Goal: Transaction & Acquisition: Purchase product/service

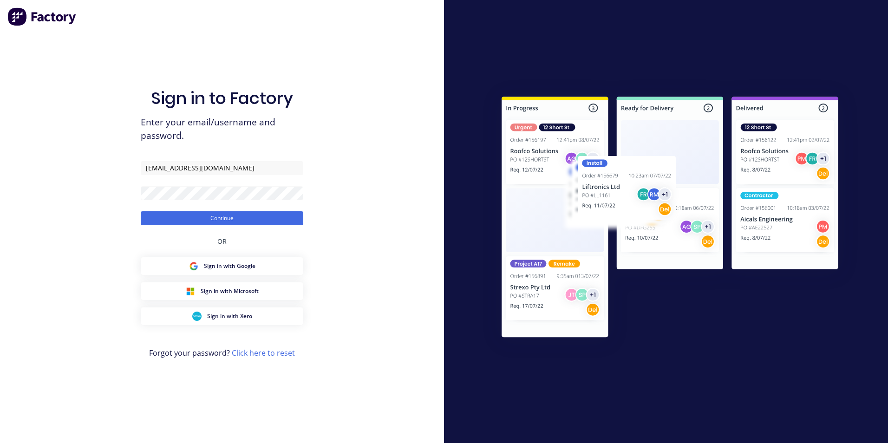
drag, startPoint x: 238, startPoint y: 221, endPoint x: 154, endPoint y: 76, distance: 167.2
click at [238, 221] on button "Continue" at bounding box center [222, 218] width 163 height 14
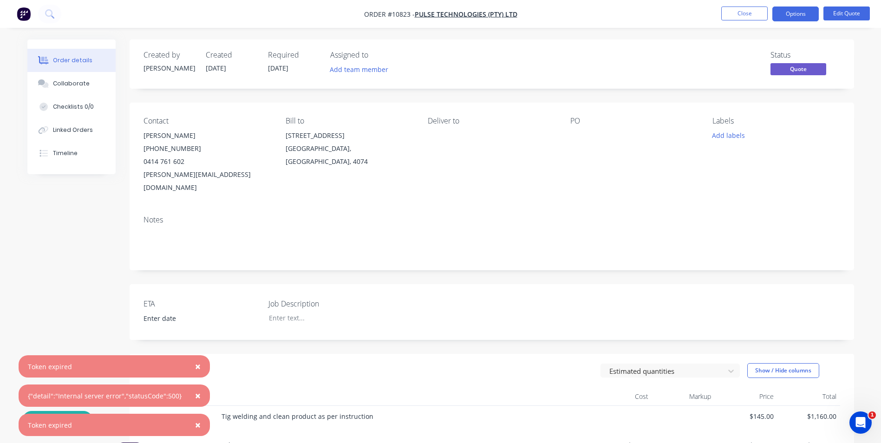
click at [195, 365] on span "×" at bounding box center [198, 366] width 6 height 13
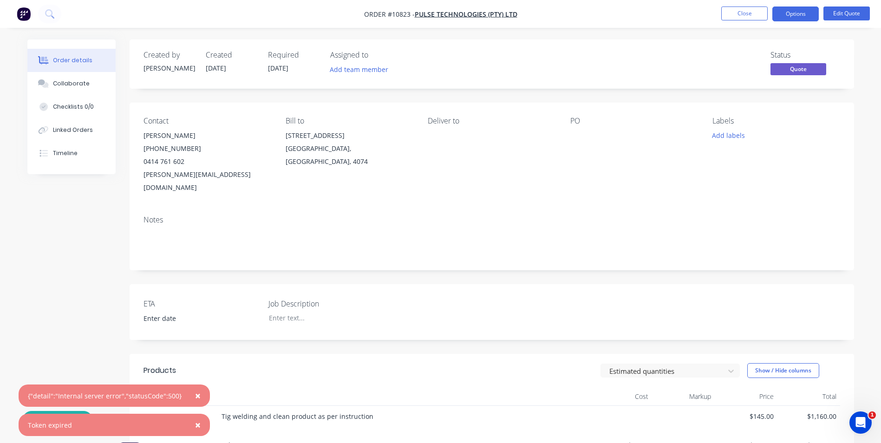
drag, startPoint x: 193, startPoint y: 391, endPoint x: 193, endPoint y: 402, distance: 11.6
click at [195, 391] on span "×" at bounding box center [198, 395] width 6 height 13
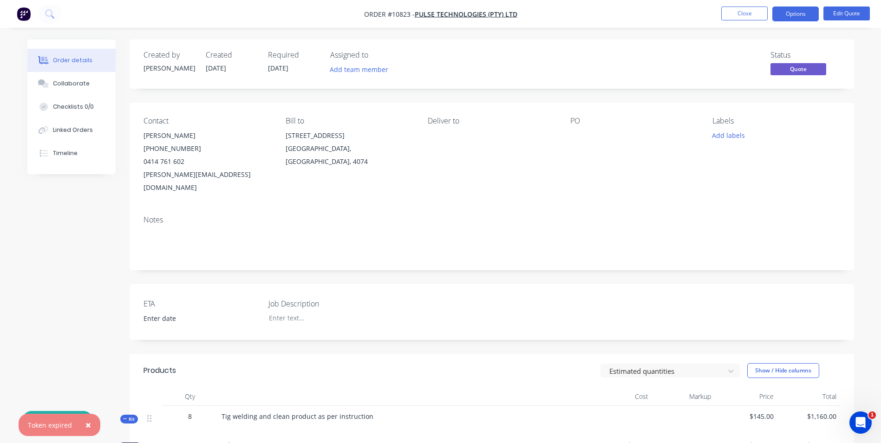
drag, startPoint x: 85, startPoint y: 428, endPoint x: 86, endPoint y: 423, distance: 4.7
click at [85, 427] on span "×" at bounding box center [88, 425] width 6 height 13
click at [738, 17] on button "Close" at bounding box center [745, 14] width 46 height 14
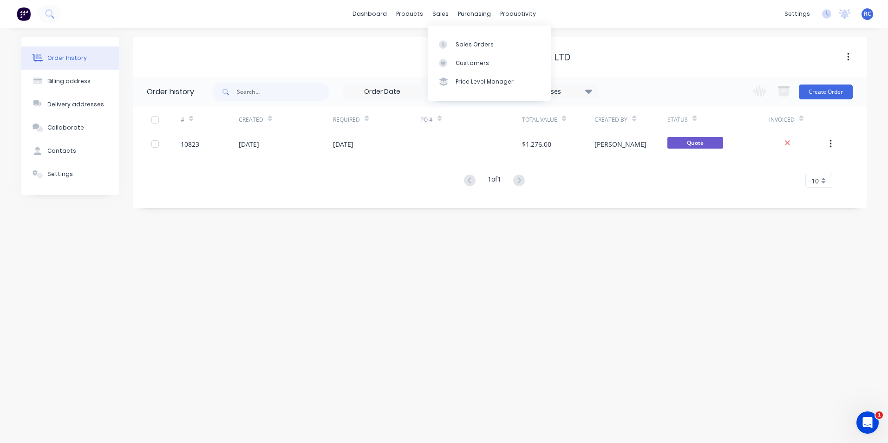
click at [463, 51] on link "Sales Orders" at bounding box center [489, 44] width 123 height 19
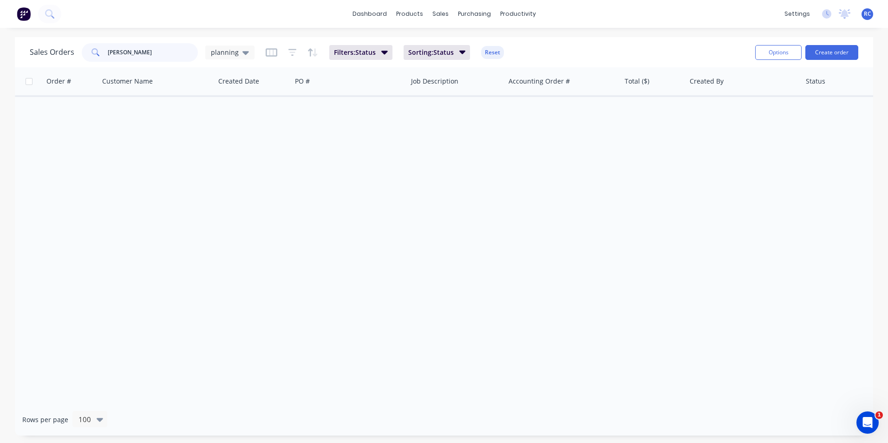
drag, startPoint x: 132, startPoint y: 50, endPoint x: 94, endPoint y: 51, distance: 38.6
click at [94, 51] on div "[PERSON_NAME]" at bounding box center [140, 52] width 116 height 19
type input "[PERSON_NAME]"
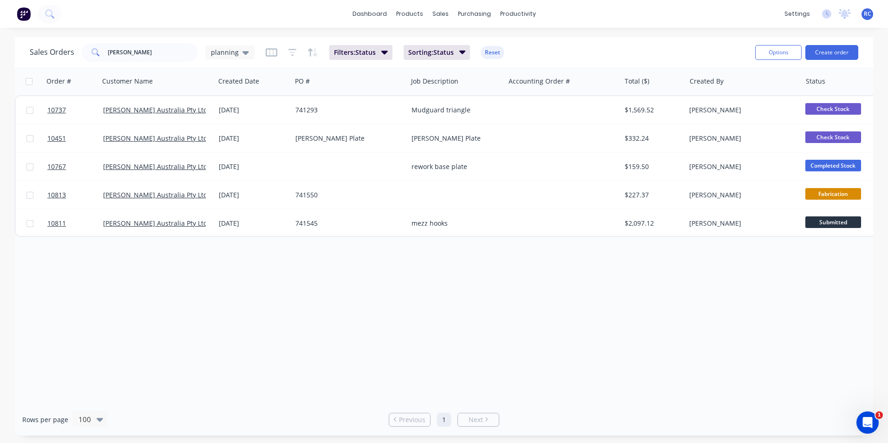
click at [163, 105] on div "[PERSON_NAME] Australia Pty Ltd" at bounding box center [157, 110] width 116 height 28
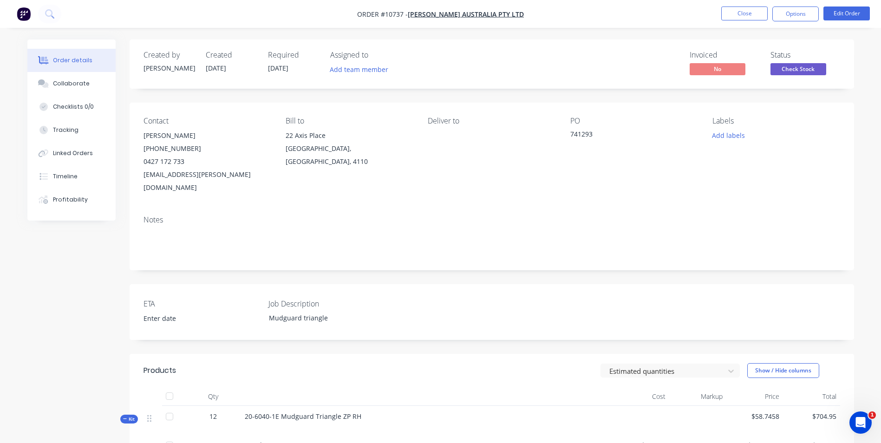
click at [744, 21] on nav "Order #10737 - [PERSON_NAME] Australia Pty Ltd Close Options Edit Order" at bounding box center [440, 14] width 881 height 28
click at [744, 13] on button "Close" at bounding box center [745, 14] width 46 height 14
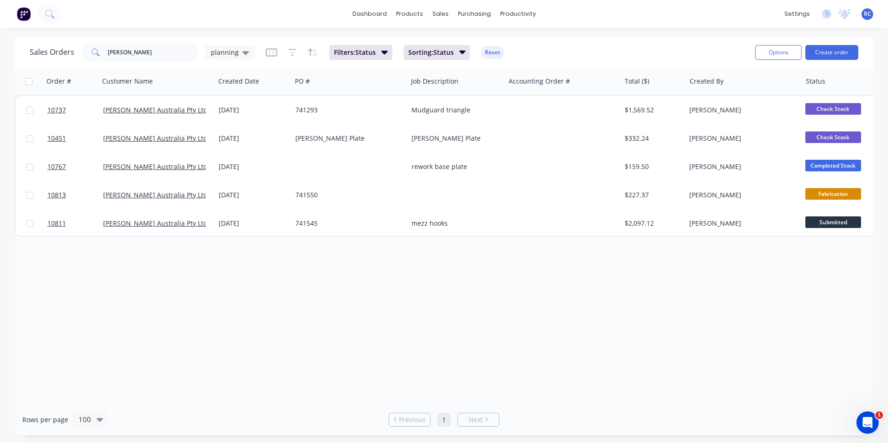
click at [229, 58] on div "planning" at bounding box center [229, 53] width 49 height 14
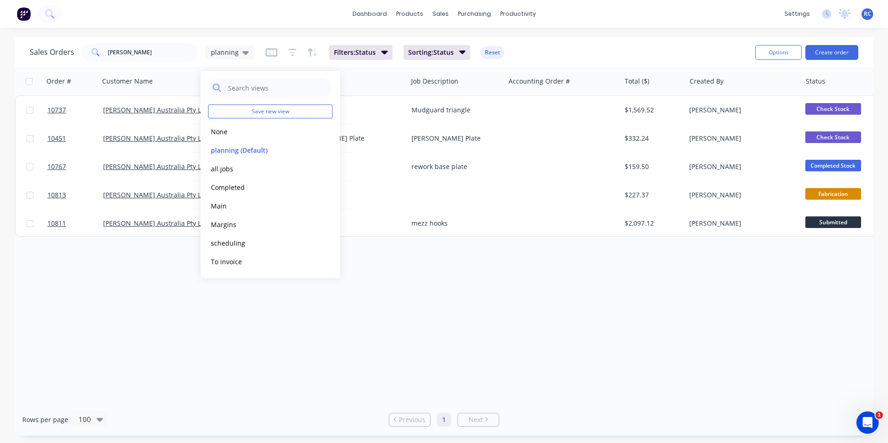
click at [227, 168] on button "all jobs" at bounding box center [261, 169] width 106 height 11
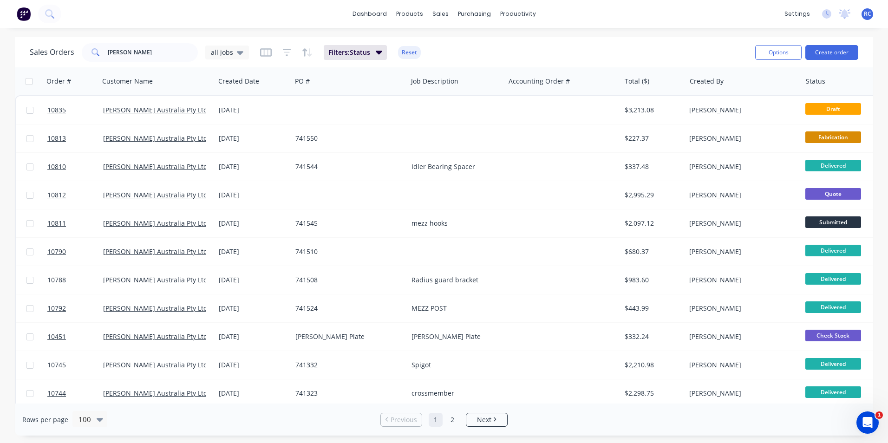
click at [191, 111] on div "[PERSON_NAME] Australia Pty Ltd" at bounding box center [154, 109] width 103 height 9
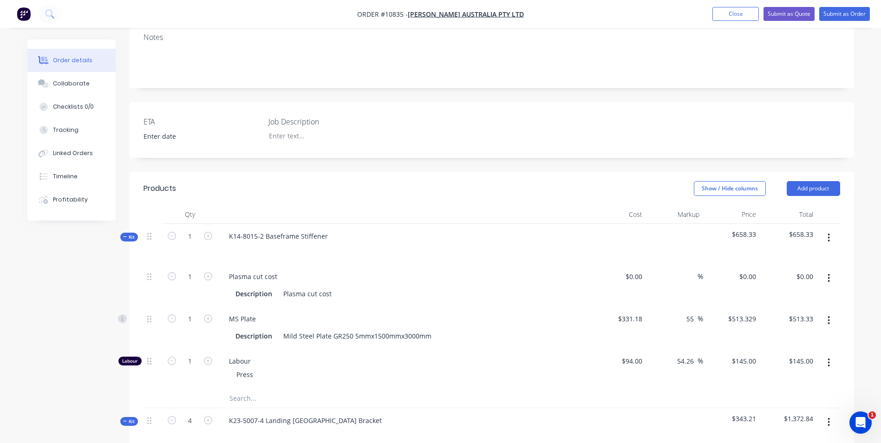
scroll to position [139, 0]
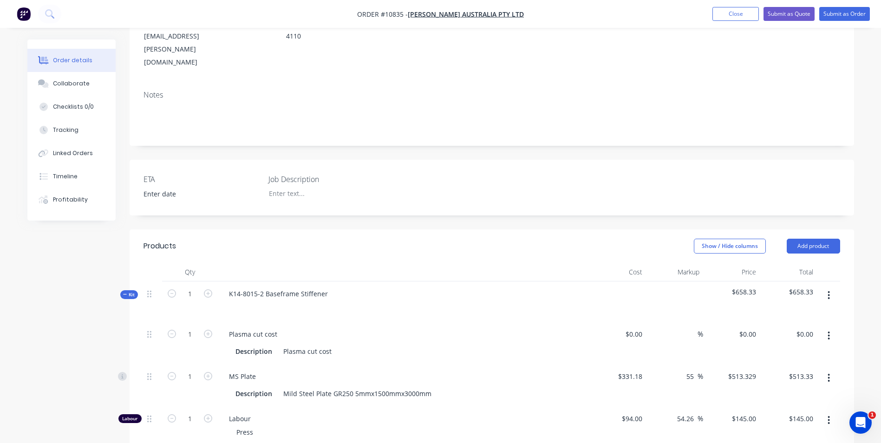
click at [329, 301] on div at bounding box center [404, 307] width 364 height 13
click at [376, 263] on div at bounding box center [404, 272] width 372 height 19
drag, startPoint x: 632, startPoint y: 310, endPoint x: 660, endPoint y: 311, distance: 27.9
click at [632, 328] on div "$0.00 $0.00" at bounding box center [633, 334] width 25 height 13
click at [190, 370] on input "1" at bounding box center [190, 377] width 24 height 14
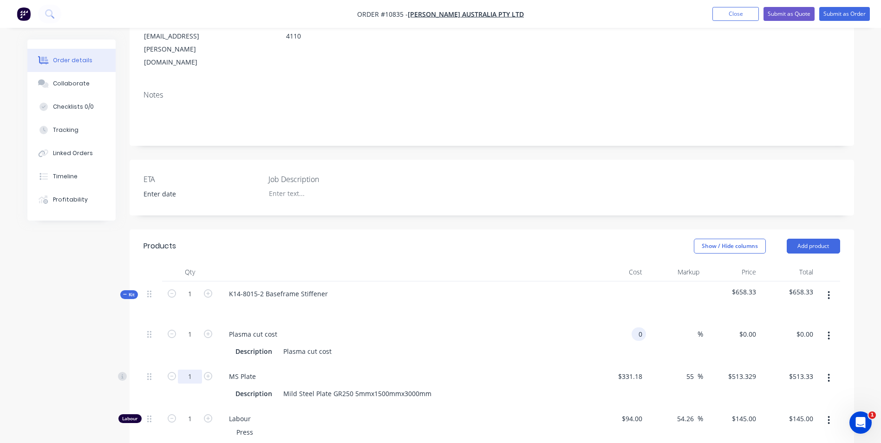
type input "$0.00"
type input "0.02"
type input "$10.27"
click at [274, 334] on div "Plasma cut cost Description Plasma cut cost" at bounding box center [404, 343] width 372 height 42
click at [627, 322] on div "$0.00 $0.00" at bounding box center [618, 343] width 57 height 42
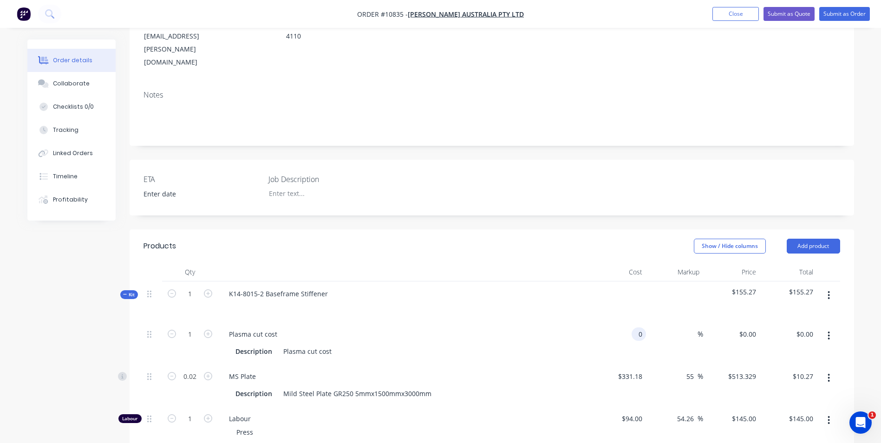
click at [632, 328] on div "0 0" at bounding box center [639, 334] width 14 height 13
type input "5"
type input "$12.00"
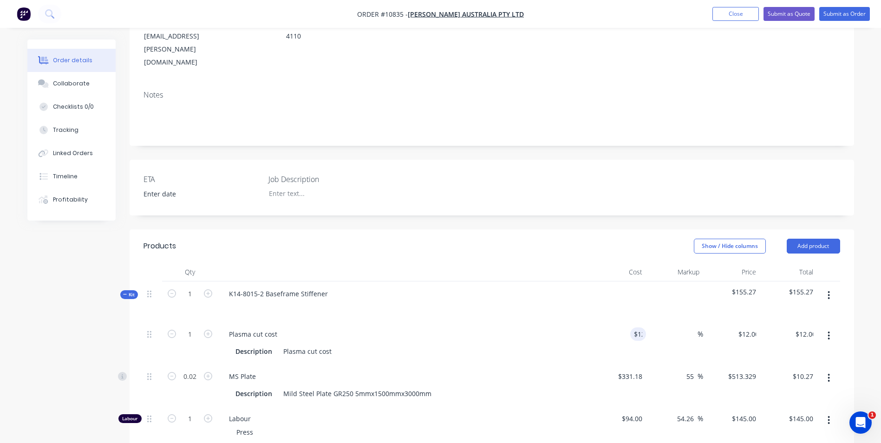
click at [688, 328] on input at bounding box center [692, 334] width 11 height 13
type input "55"
type input "$18.60"
click at [690, 327] on div "55 55 %" at bounding box center [674, 343] width 57 height 42
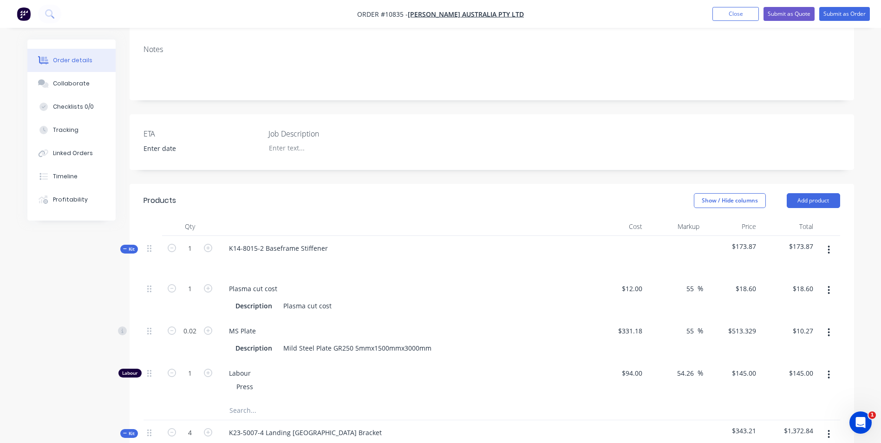
scroll to position [186, 0]
click at [191, 366] on input "1" at bounding box center [190, 373] width 24 height 14
click at [251, 379] on div "Press" at bounding box center [245, 385] width 32 height 13
drag, startPoint x: 254, startPoint y: 361, endPoint x: 278, endPoint y: 361, distance: 24.2
click at [259, 379] on div "Press" at bounding box center [245, 385] width 32 height 13
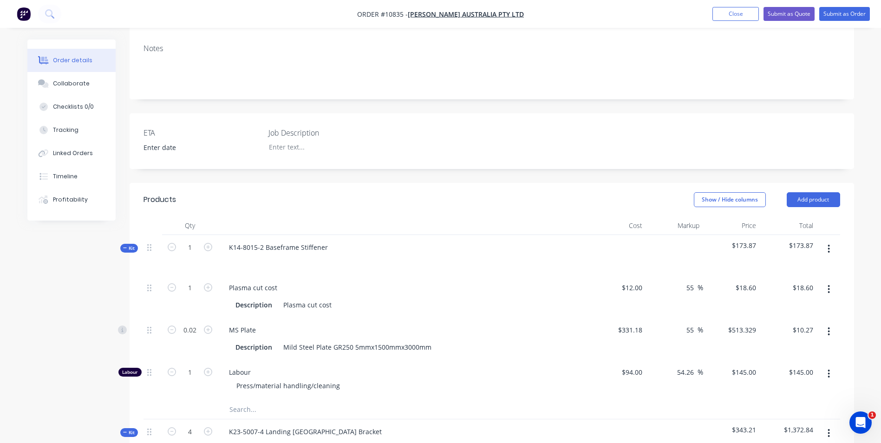
click at [527, 400] on div at bounding box center [385, 409] width 335 height 19
click at [193, 366] on input "1" at bounding box center [190, 373] width 24 height 14
type input "0.75"
type input "$108.75"
click at [216, 361] on div "0.75" at bounding box center [190, 380] width 56 height 40
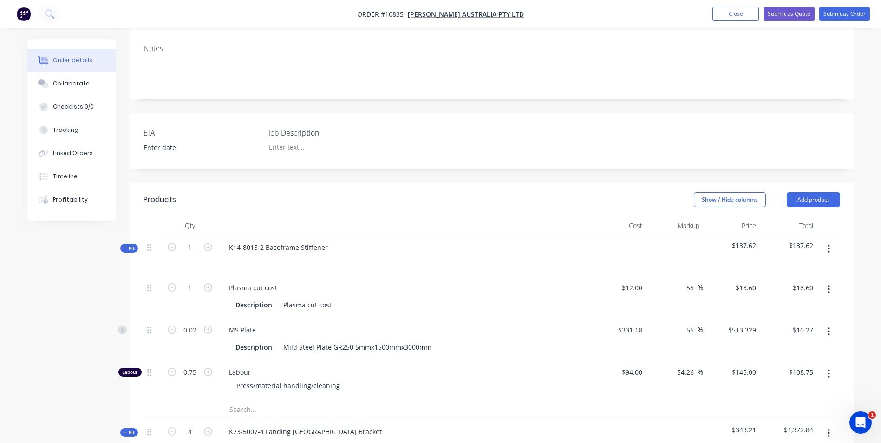
click at [394, 400] on input "text" at bounding box center [322, 409] width 186 height 19
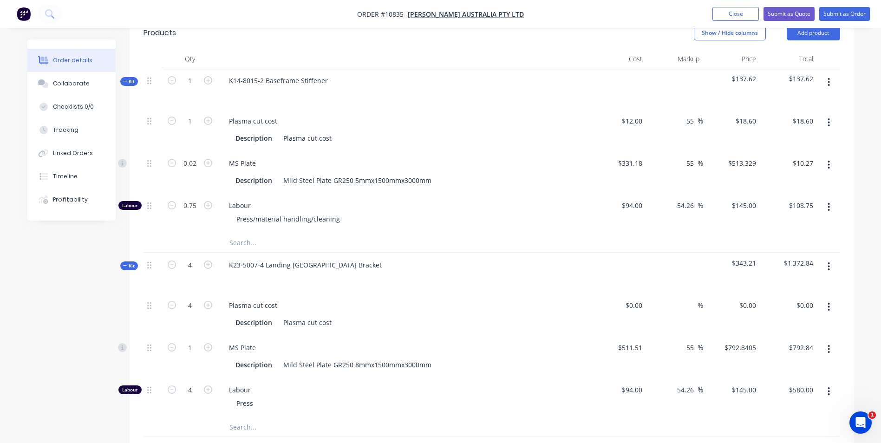
scroll to position [372, 0]
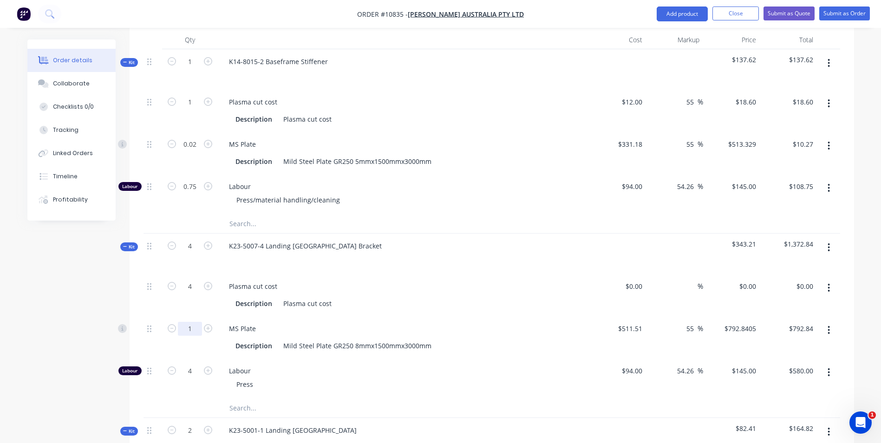
click at [196, 322] on input "1" at bounding box center [190, 329] width 24 height 14
click at [193, 322] on input "1" at bounding box center [190, 329] width 24 height 14
type input "1"
type input "0.06"
type input "$47.57"
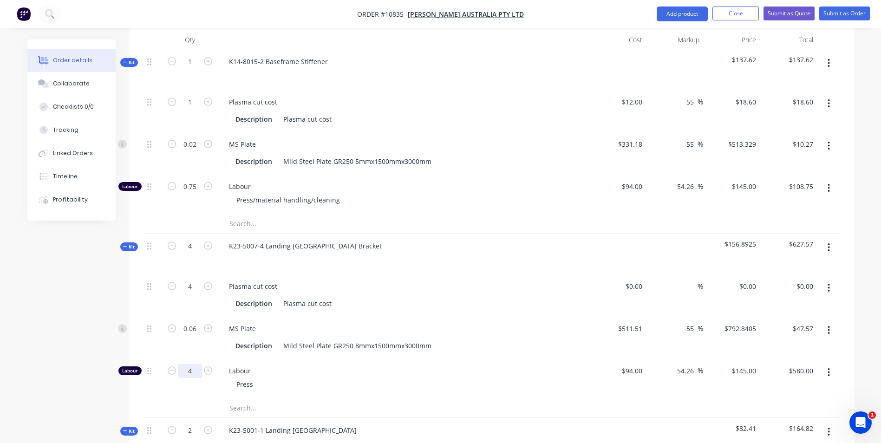
click at [197, 364] on input "4" at bounding box center [190, 371] width 24 height 14
type input ".75"
type input "0"
type input "0.75"
type input "$108.75"
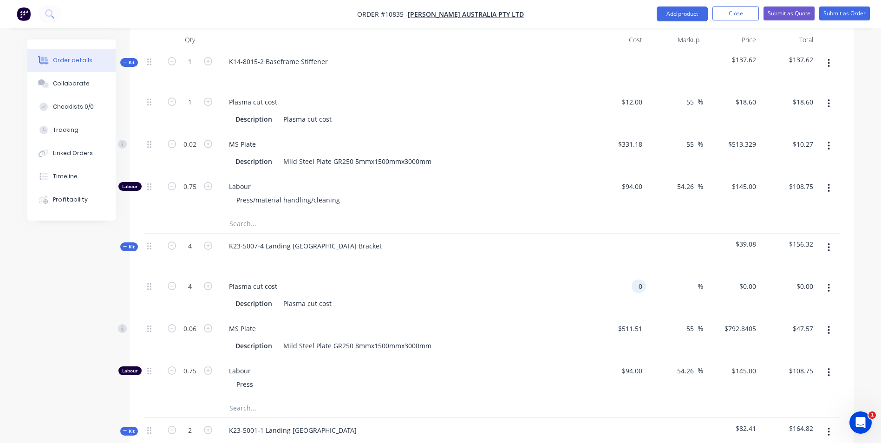
click at [637, 280] on input "0" at bounding box center [641, 286] width 11 height 13
type input "$10.00"
type input "$40.00"
click at [693, 280] on input at bounding box center [692, 286] width 11 height 13
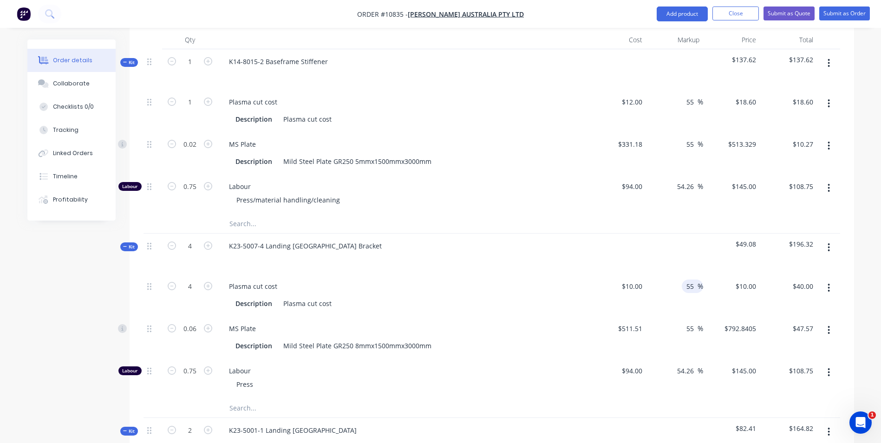
type input "55"
type input "$15.50"
type input "$62.00"
click at [660, 274] on div "55 55 %" at bounding box center [674, 295] width 57 height 42
click at [194, 364] on input "0.75" at bounding box center [190, 371] width 24 height 14
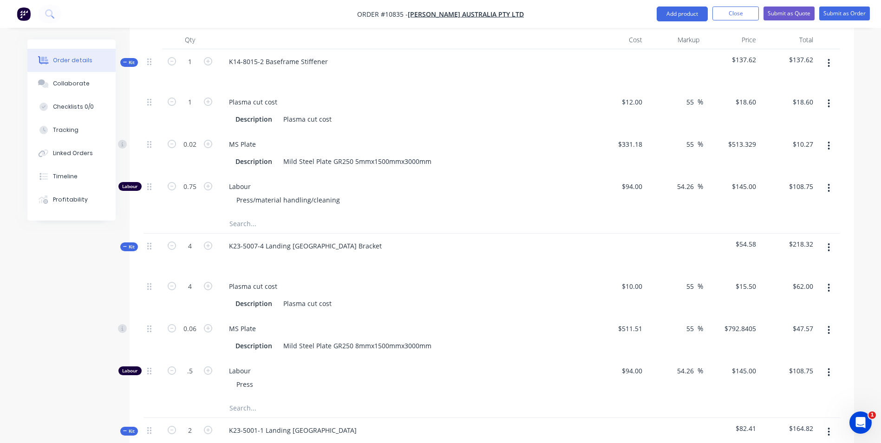
type input "0.5"
type input "$72.50"
click at [287, 378] on div "Press" at bounding box center [407, 384] width 357 height 13
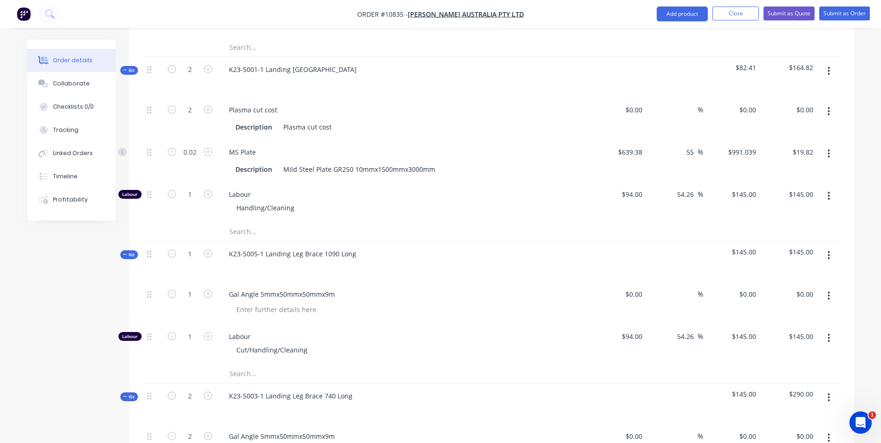
scroll to position [697, 0]
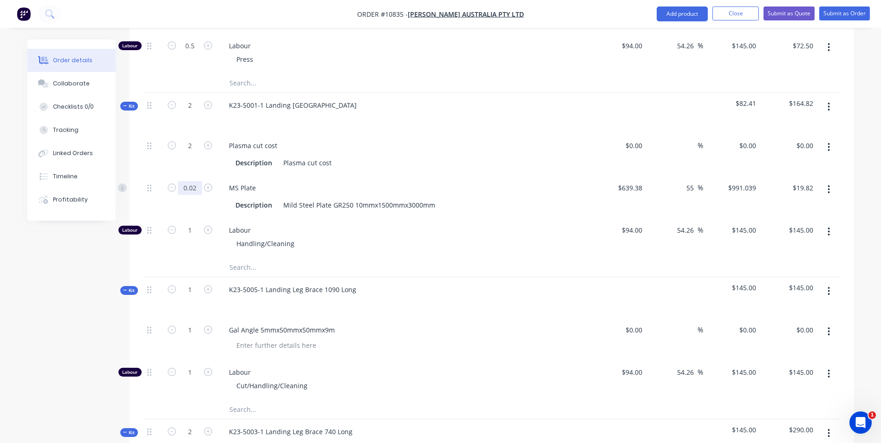
click at [197, 181] on input "0.02" at bounding box center [190, 188] width 24 height 14
type input "0.01"
type input "$9.91"
click at [197, 223] on input "1" at bounding box center [190, 230] width 24 height 14
type input "0.25"
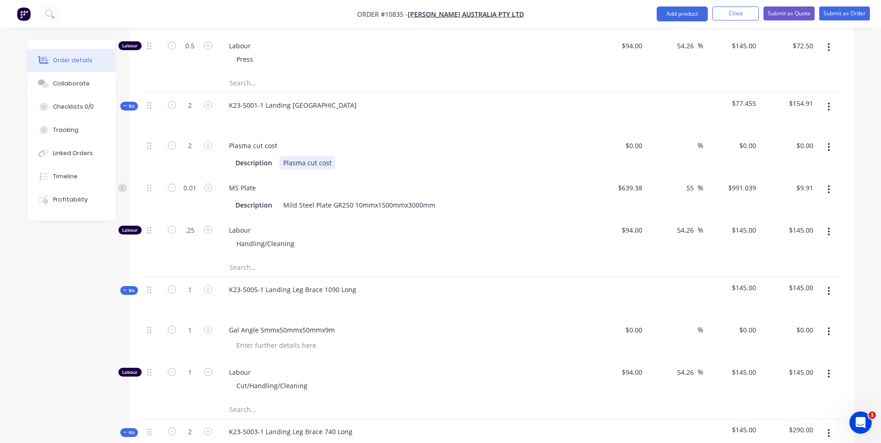
type input "$36.25"
click at [455, 133] on div "Plasma cut cost Description Plasma cut cost" at bounding box center [404, 154] width 372 height 42
click at [637, 139] on input "0" at bounding box center [635, 145] width 21 height 13
type input "$10.00"
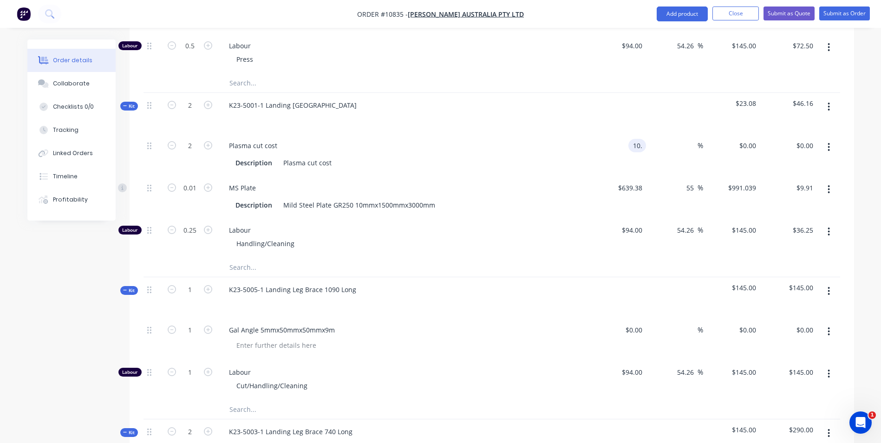
type input "$20.00"
drag, startPoint x: 672, startPoint y: 117, endPoint x: 686, endPoint y: 118, distance: 14.5
click at [677, 133] on div "%" at bounding box center [674, 154] width 57 height 42
click at [691, 139] on input at bounding box center [692, 145] width 11 height 13
type input "55"
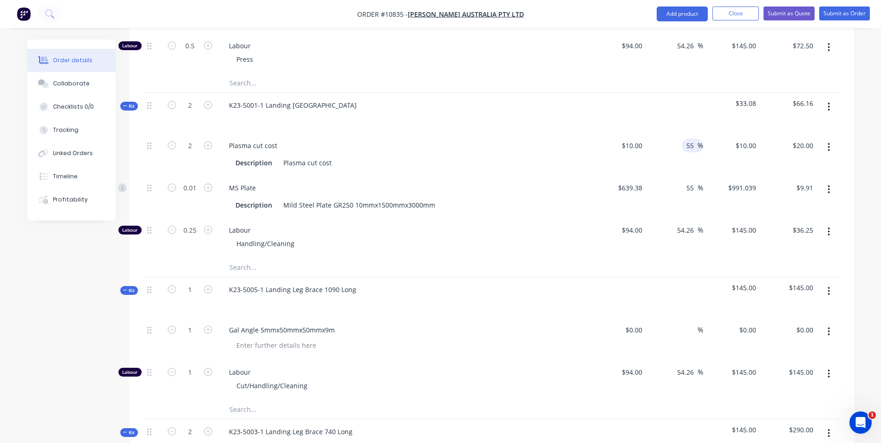
type input "$15.50"
type input "$31.00"
type input "991.039"
click at [729, 176] on div "991.039 991.039" at bounding box center [731, 197] width 57 height 42
type input "10"
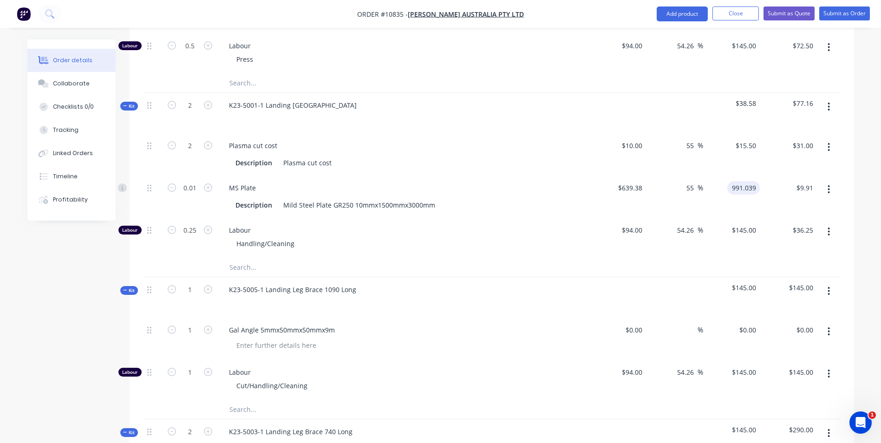
type input "$991.039"
click at [645, 139] on input "10" at bounding box center [640, 145] width 12 height 13
click at [642, 139] on input "10" at bounding box center [640, 145] width 12 height 13
type input "$7.00"
type input "$10.85"
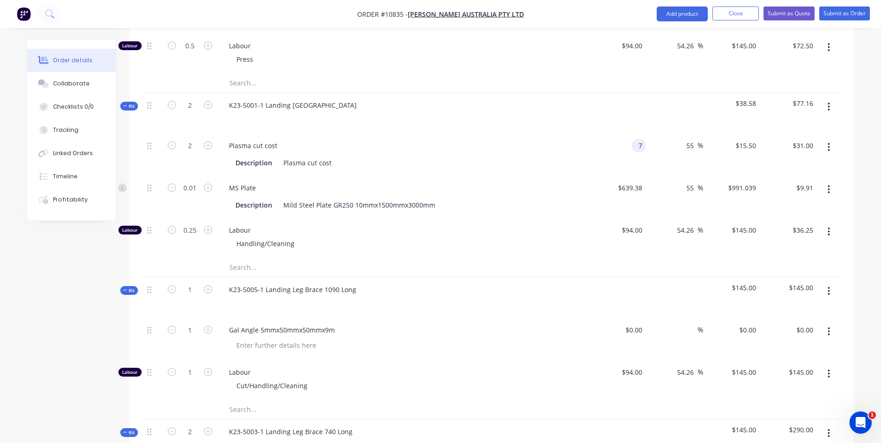
type input "$21.70"
click at [630, 133] on div "$7.00 7" at bounding box center [618, 154] width 57 height 42
click at [632, 139] on div "7 $7.00" at bounding box center [633, 145] width 25 height 13
type input "$5.00"
type input "$7.75"
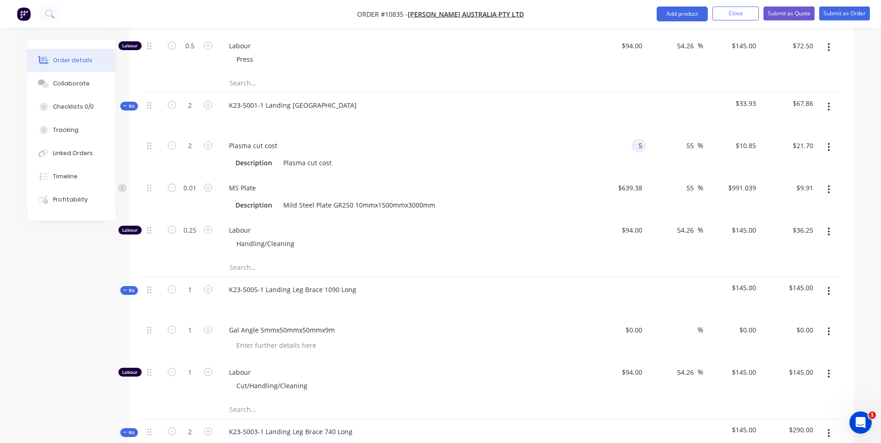
type input "$15.50"
click at [626, 137] on div "$5.00 $5.00" at bounding box center [618, 154] width 57 height 42
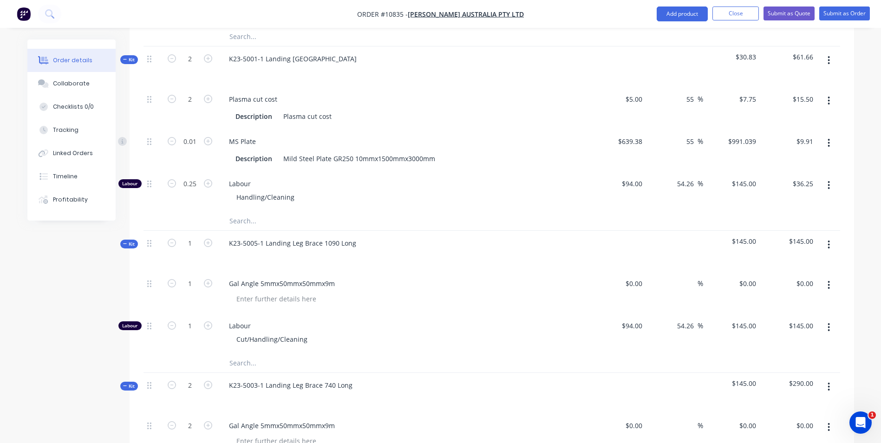
click at [820, 236] on button "button" at bounding box center [829, 244] width 22 height 17
click at [794, 262] on div "Add product to kit" at bounding box center [797, 268] width 72 height 13
click at [634, 277] on div "0 0" at bounding box center [639, 283] width 14 height 13
type input "$62.00"
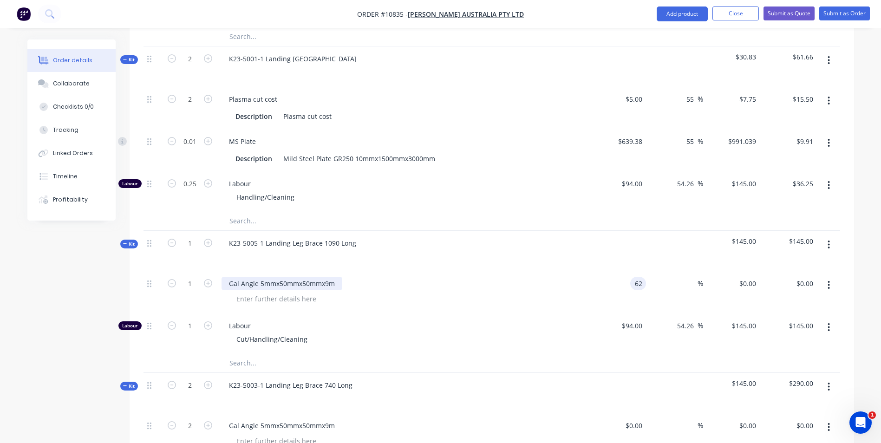
type input "$62.00"
click at [324, 277] on div "Gal Angle 5mmx50mmx50mmx9m" at bounding box center [282, 283] width 121 height 13
click at [377, 292] on div at bounding box center [407, 298] width 357 height 13
click at [687, 277] on input at bounding box center [692, 283] width 11 height 13
type input "80"
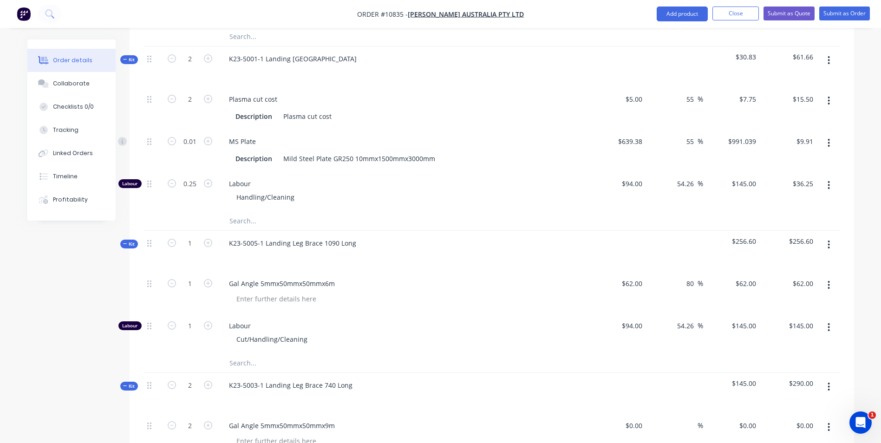
type input "$111.60"
click at [701, 271] on div "80 80 %" at bounding box center [674, 292] width 57 height 42
click at [188, 277] on input "1" at bounding box center [190, 284] width 24 height 14
type input "0.25"
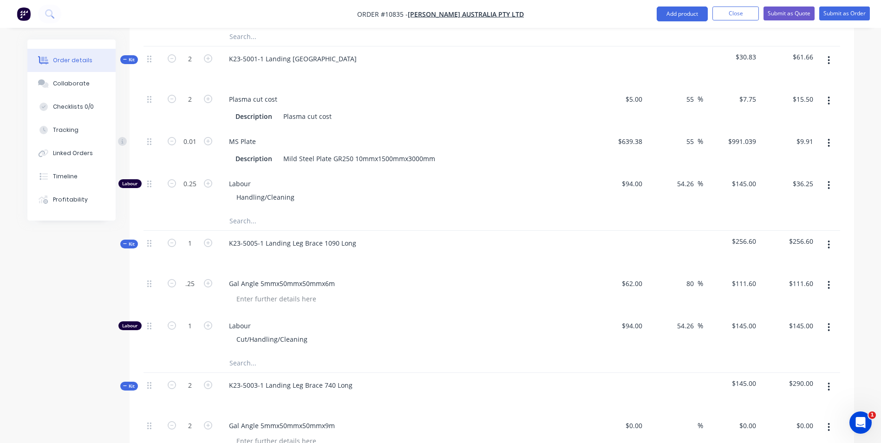
type input "$27.90"
click at [374, 283] on div "Gal Angle 5mmx50mmx50mmx6m" at bounding box center [404, 292] width 372 height 42
click at [197, 319] on input "1" at bounding box center [190, 326] width 24 height 14
type input "0.25"
type input "$36.25"
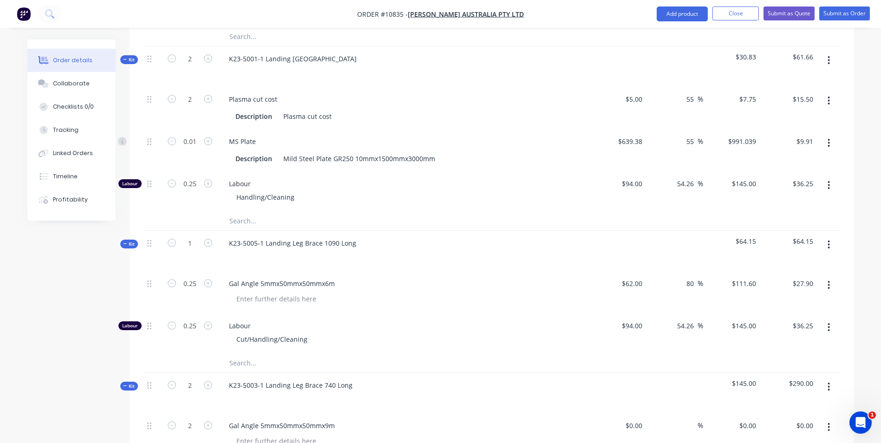
click at [339, 314] on div "Labour Cut/Handling/Cleaning" at bounding box center [404, 334] width 372 height 40
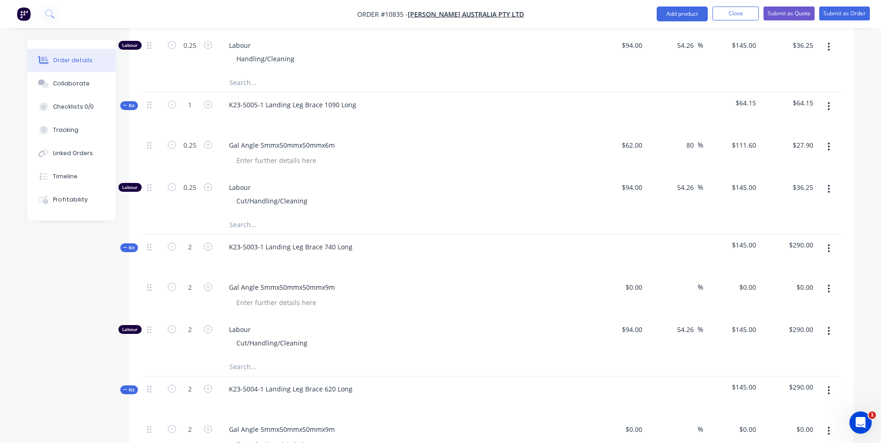
scroll to position [883, 0]
click at [638, 280] on input "0" at bounding box center [641, 286] width 11 height 13
type input "$62.00"
type input "$124.00"
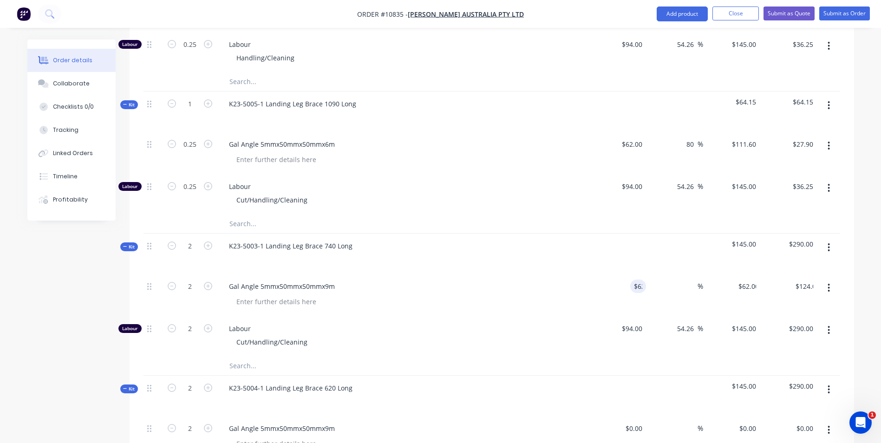
click at [690, 280] on input at bounding box center [692, 286] width 11 height 13
type input "80"
type input "$111.60"
type input "$223.20"
click at [694, 274] on div "80 80 %" at bounding box center [674, 295] width 57 height 42
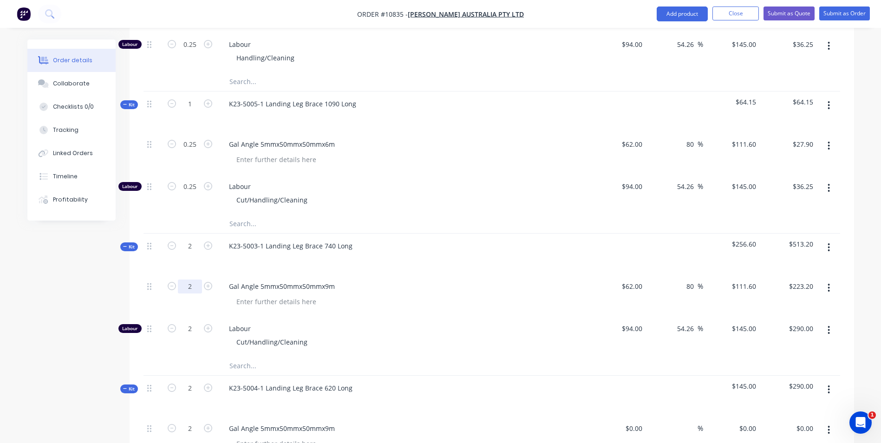
click at [195, 280] on input "2" at bounding box center [190, 287] width 24 height 14
click at [186, 316] on div "2" at bounding box center [190, 336] width 56 height 40
click at [185, 322] on input "2" at bounding box center [190, 329] width 24 height 14
type input "0.25"
type input "$36.25"
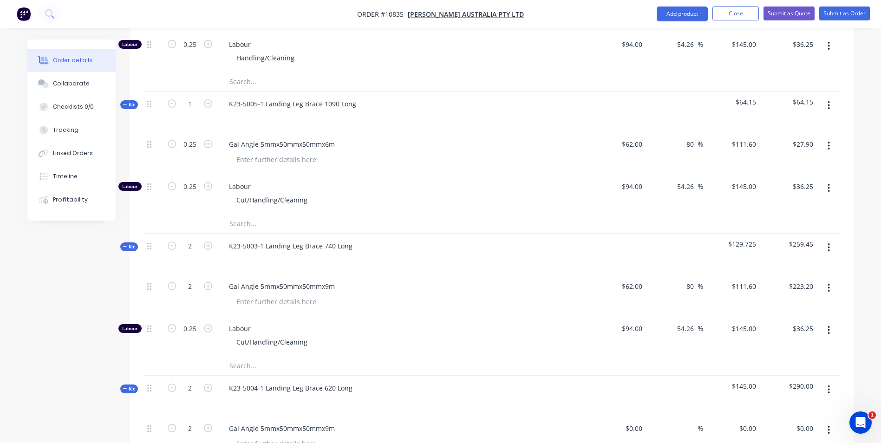
click at [218, 323] on div "Labour Cut/Handling/Cleaning" at bounding box center [404, 336] width 372 height 40
click at [191, 357] on div at bounding box center [190, 366] width 56 height 19
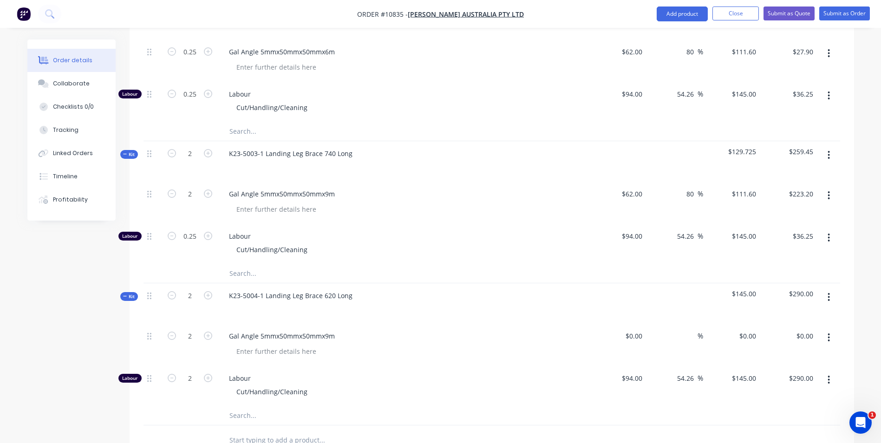
scroll to position [976, 0]
click at [187, 187] on input "2" at bounding box center [190, 194] width 24 height 14
type input "0.24"
type input "$26.78"
click at [197, 371] on input "2" at bounding box center [190, 378] width 24 height 14
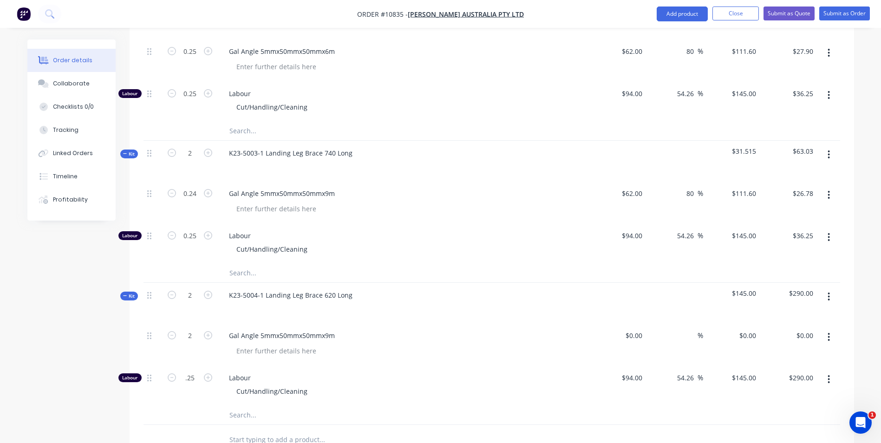
type input "0.25"
type input "$36.25"
click at [250, 366] on div "Labour Cut/Handling/Cleaning" at bounding box center [404, 386] width 372 height 40
click at [188, 371] on input "0.25" at bounding box center [190, 378] width 24 height 14
type input "0"
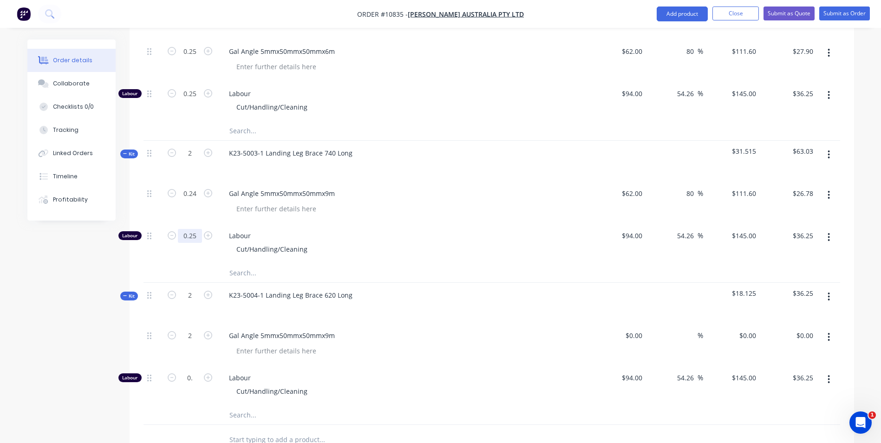
type input "$0.00"
click at [188, 229] on input "0.25" at bounding box center [190, 236] width 24 height 14
type input "0.5"
type input "$72.50"
type input "0.5"
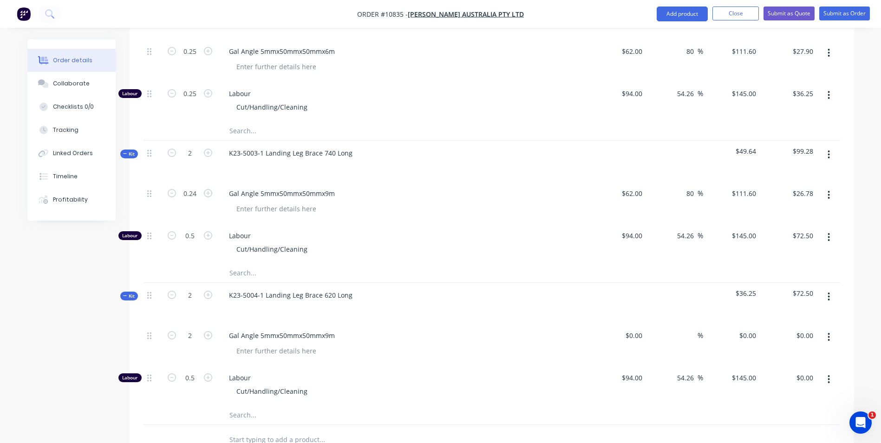
type input "$72.50"
drag, startPoint x: 227, startPoint y: 329, endPoint x: 223, endPoint y: 335, distance: 6.7
click at [225, 330] on div "Gal Angle 5mmx50mmx50mmx9m" at bounding box center [404, 344] width 372 height 42
click at [196, 329] on input "2" at bounding box center [190, 336] width 24 height 14
click at [190, 329] on input "2" at bounding box center [190, 336] width 24 height 14
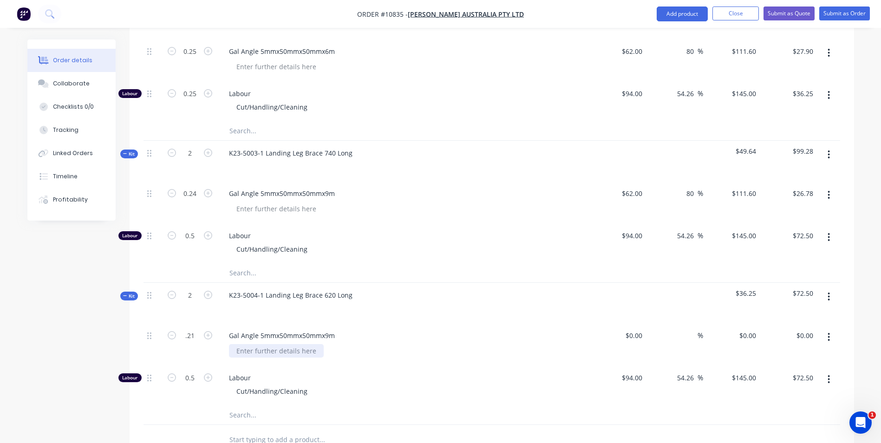
type input "0.21"
click at [232, 344] on div at bounding box center [276, 350] width 95 height 13
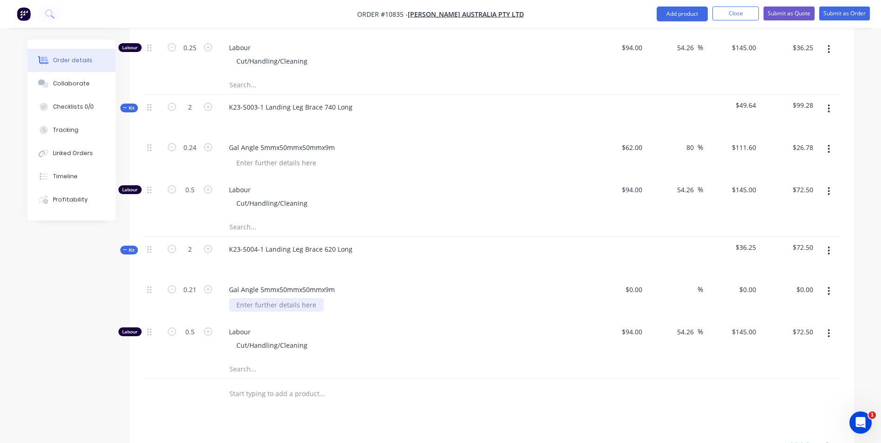
scroll to position [1022, 0]
click at [632, 282] on div "0 $0.00" at bounding box center [633, 288] width 25 height 13
type input "$62.00"
type input "$13.02"
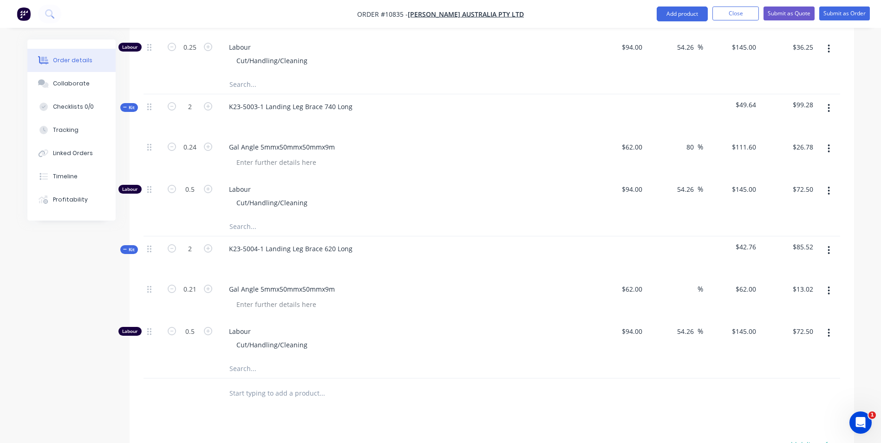
click at [699, 284] on span "%" at bounding box center [701, 289] width 6 height 11
type input "80"
type input "$111.60"
type input "$23.44"
click at [695, 278] on div "80 80 %" at bounding box center [674, 298] width 57 height 42
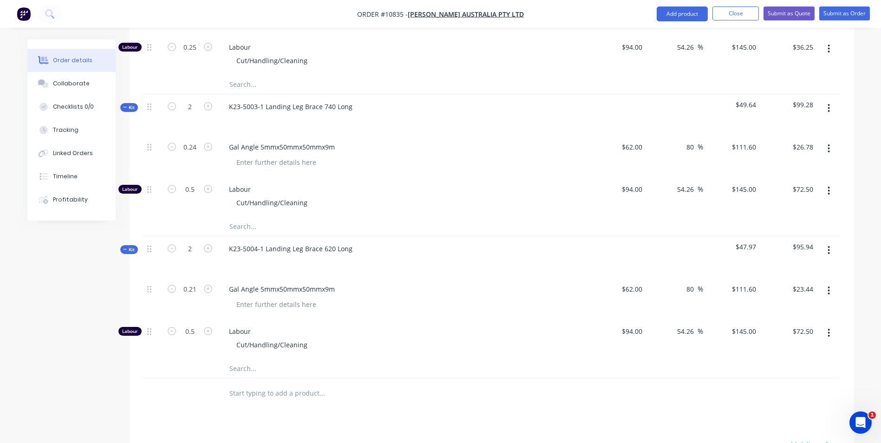
click at [610, 328] on div "$94.00 $94.00" at bounding box center [618, 339] width 57 height 40
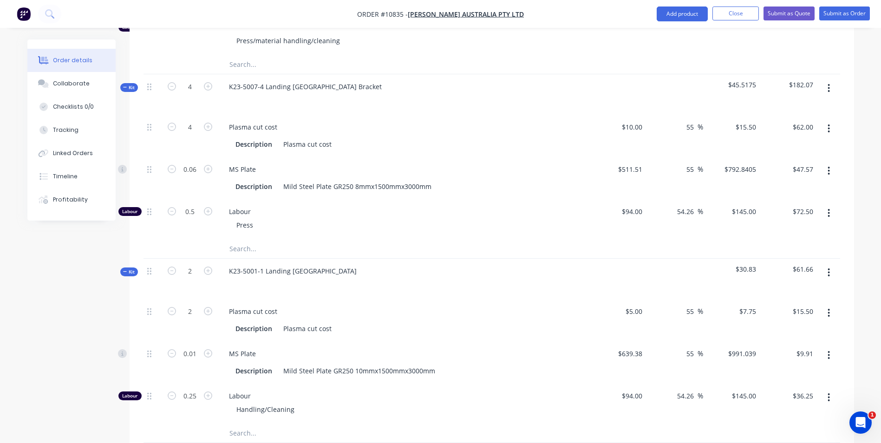
scroll to position [558, 0]
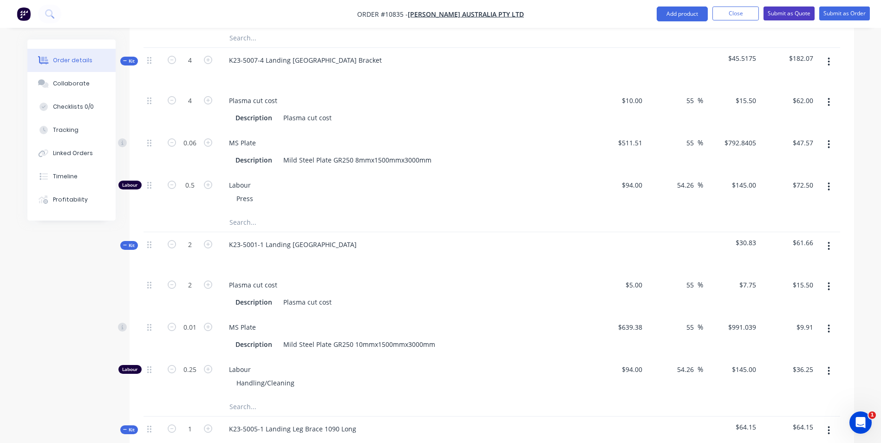
click at [789, 13] on button "Submit as Quote" at bounding box center [789, 14] width 51 height 14
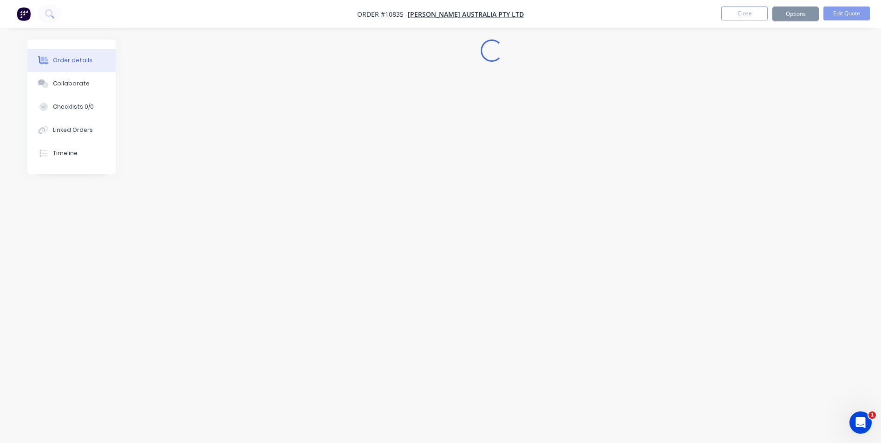
scroll to position [0, 0]
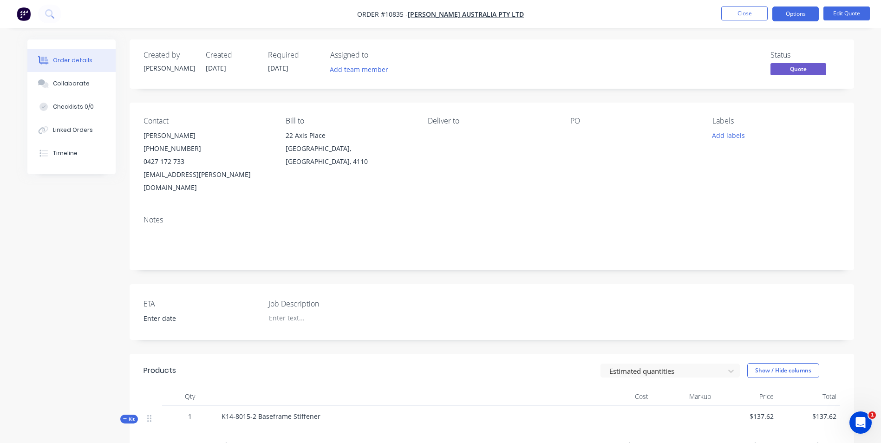
click at [803, 18] on button "Options" at bounding box center [796, 14] width 46 height 15
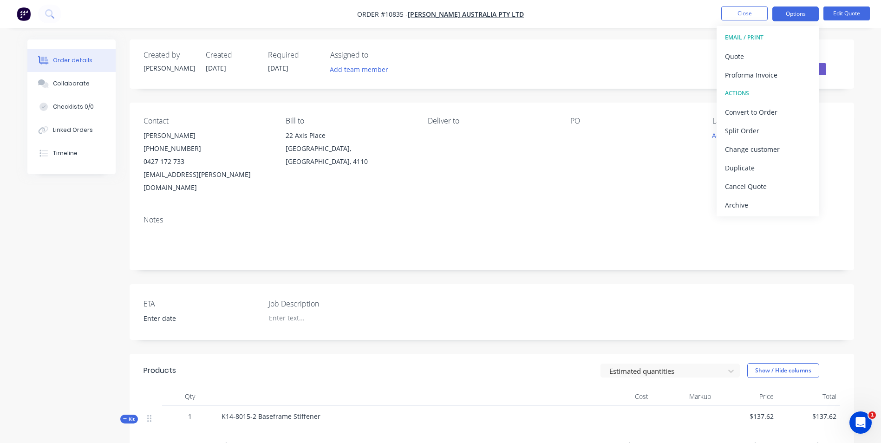
click at [756, 64] on button "Quote" at bounding box center [768, 56] width 102 height 19
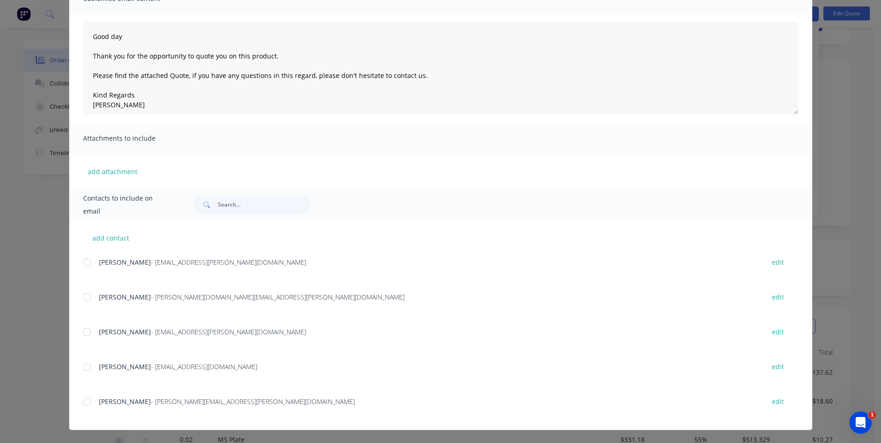
scroll to position [46, 0]
click at [82, 367] on div at bounding box center [87, 367] width 19 height 19
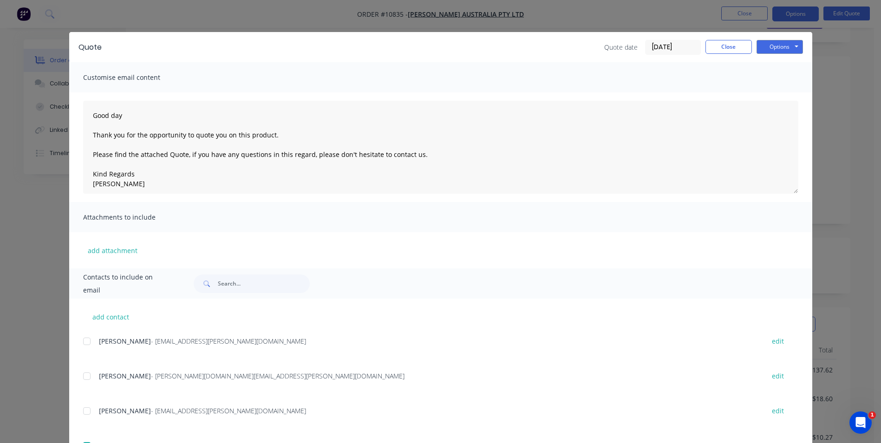
scroll to position [0, 0]
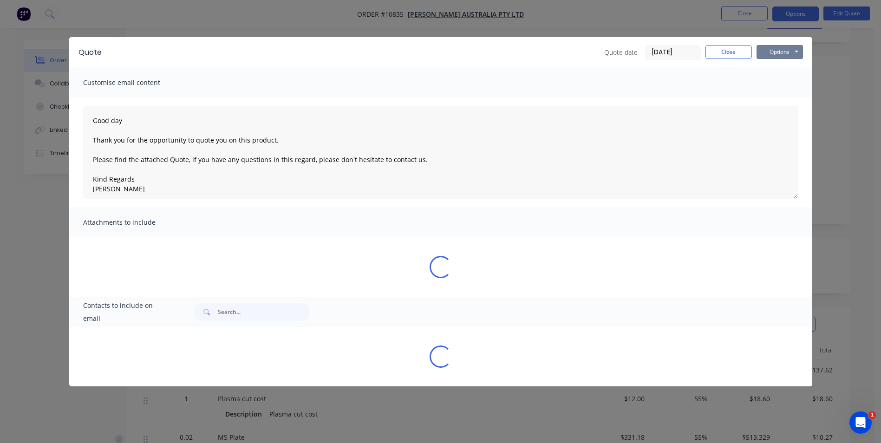
click at [785, 47] on button "Options" at bounding box center [780, 52] width 46 height 14
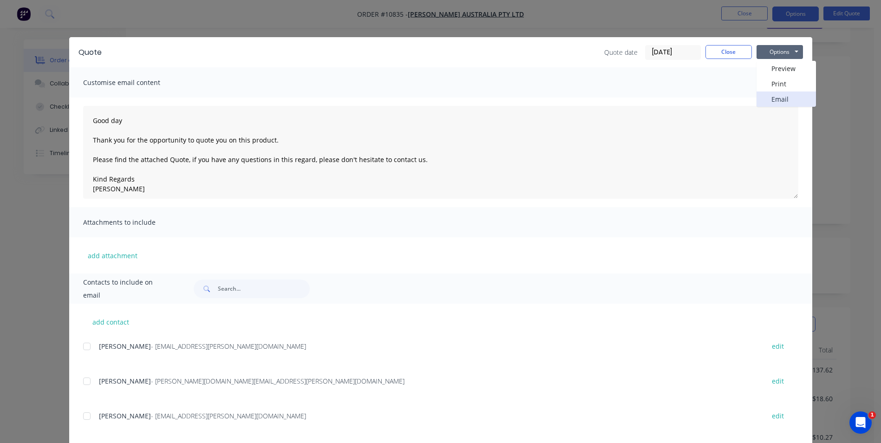
click at [782, 98] on button "Email" at bounding box center [786, 99] width 59 height 15
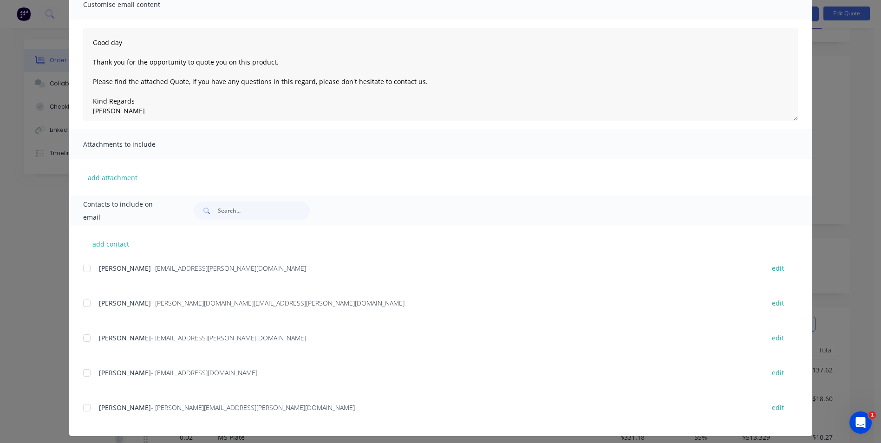
scroll to position [84, 0]
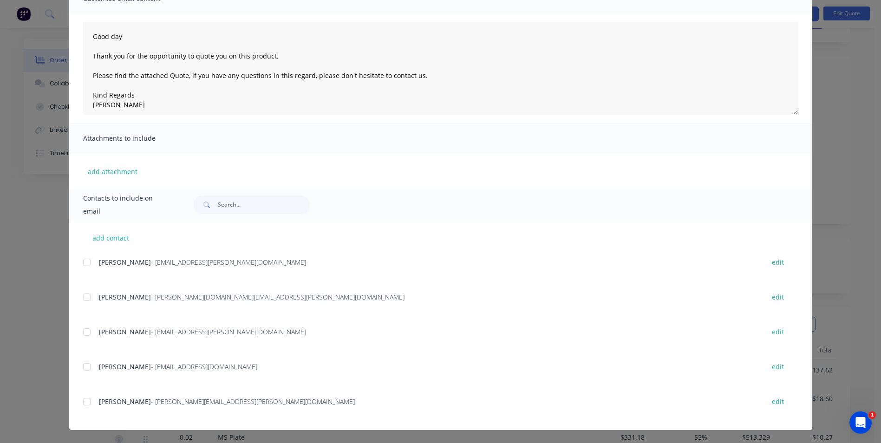
drag, startPoint x: 81, startPoint y: 368, endPoint x: 131, endPoint y: 369, distance: 50.2
click at [81, 368] on div at bounding box center [87, 367] width 19 height 19
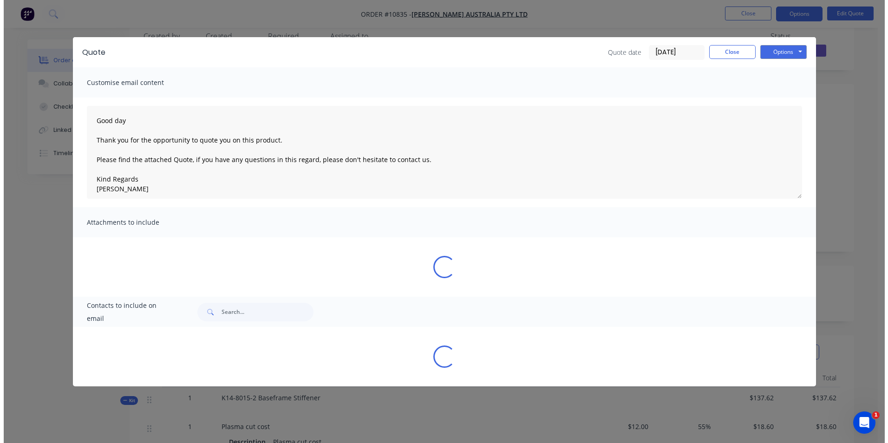
scroll to position [0, 0]
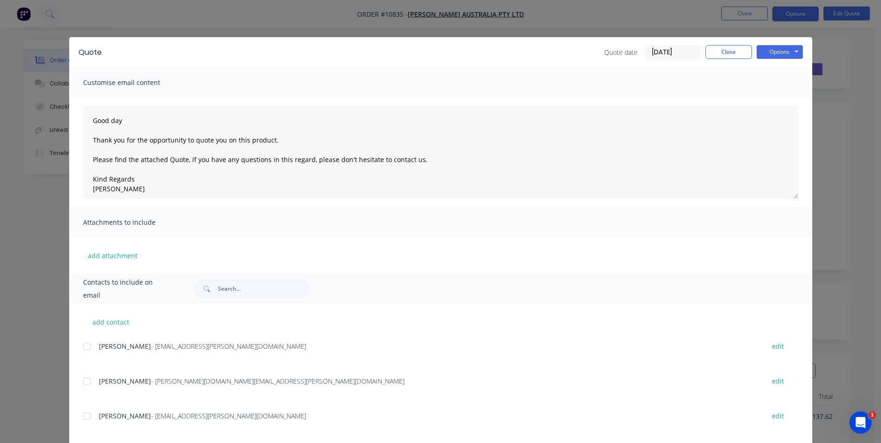
click at [774, 59] on div "Options Preview Print Email" at bounding box center [780, 52] width 46 height 15
click at [780, 52] on button "Options" at bounding box center [780, 52] width 46 height 14
click at [778, 66] on button "Preview" at bounding box center [786, 68] width 59 height 15
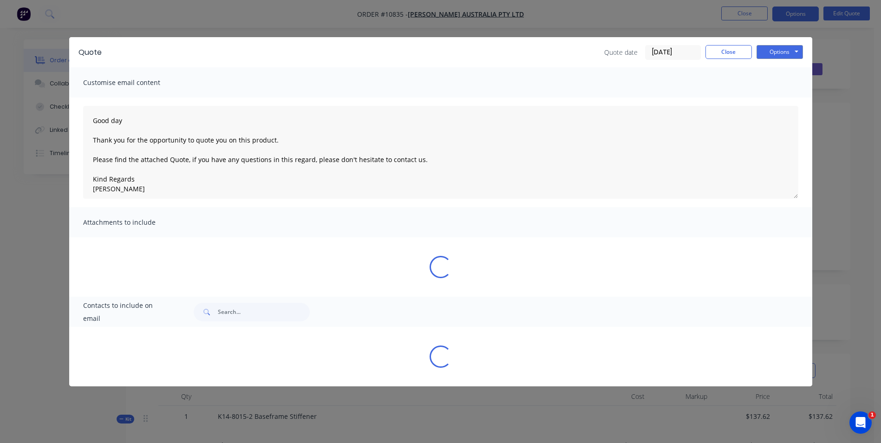
type textarea "Good day Thank you for the opportunity to quote you on this product. Please fin…"
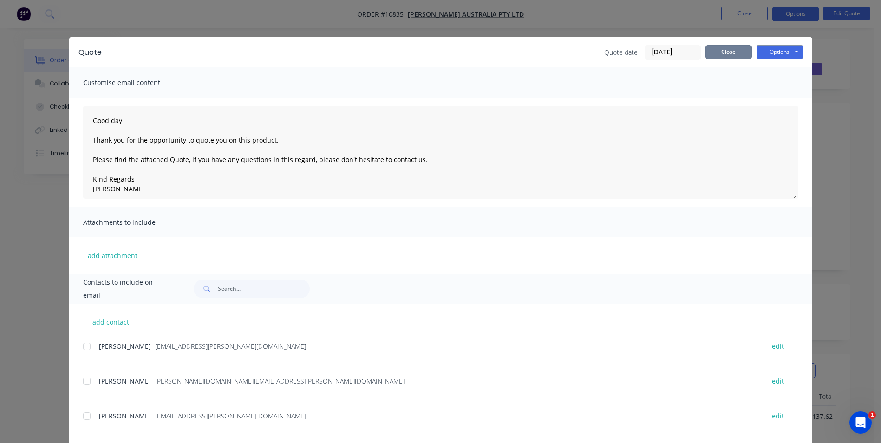
click at [713, 52] on button "Close" at bounding box center [729, 52] width 46 height 14
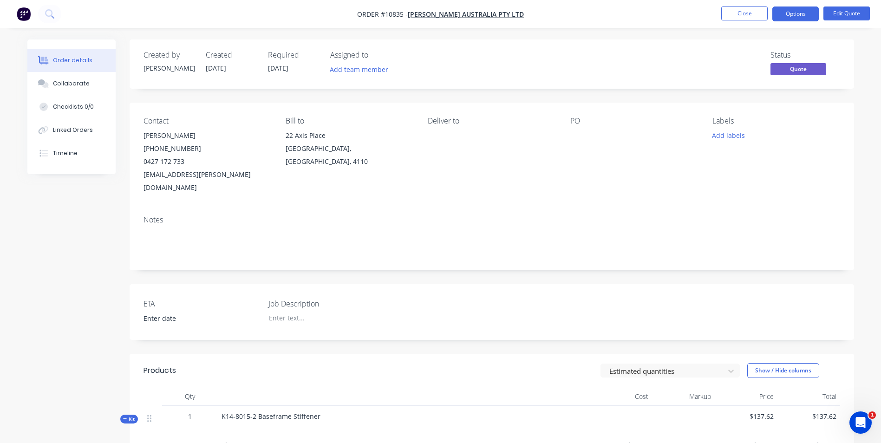
click at [748, 13] on button "Close" at bounding box center [745, 14] width 46 height 14
